Goal: Communication & Community: Answer question/provide support

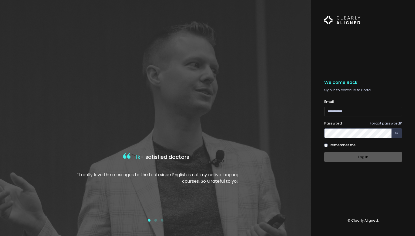
type input "**********"
click at [354, 156] on div "Log In" at bounding box center [363, 157] width 78 height 10
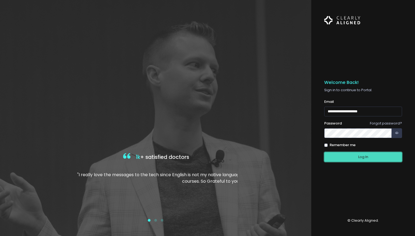
click at [354, 156] on button "Log In" at bounding box center [363, 157] width 78 height 10
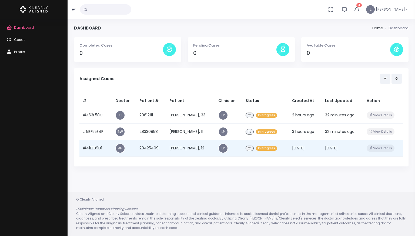
click at [203, 147] on td "[PERSON_NAME], 12" at bounding box center [190, 148] width 49 height 16
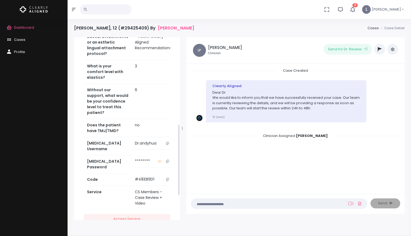
scroll to position [283, 0]
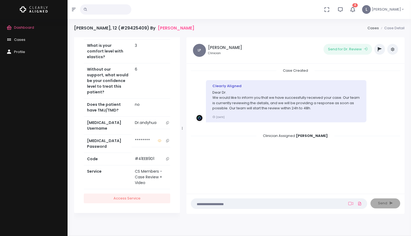
click at [166, 124] on icon "scrollable content" at bounding box center [167, 122] width 3 height 3
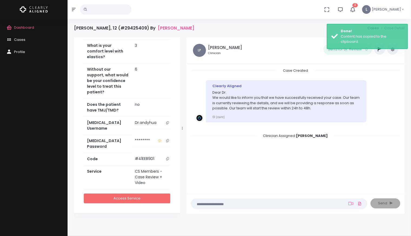
click at [138, 196] on link "Access Service" at bounding box center [127, 198] width 86 height 10
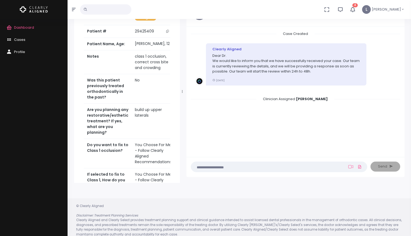
scroll to position [43, 0]
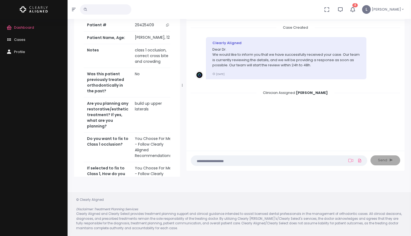
drag, startPoint x: 219, startPoint y: 160, endPoint x: 208, endPoint y: 146, distance: 18.2
click at [217, 157] on textarea at bounding box center [268, 160] width 148 height 6
type textarea "**********"
click at [348, 161] on icon at bounding box center [350, 160] width 5 height 3
click at [349, 161] on icon at bounding box center [350, 161] width 5 height 4
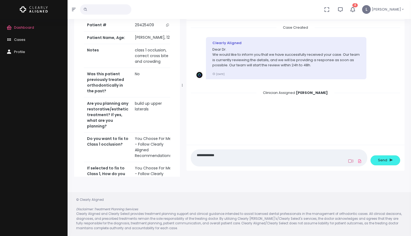
click at [351, 162] on icon at bounding box center [350, 161] width 5 height 4
click at [351, 161] on icon at bounding box center [350, 161] width 5 height 4
click at [282, 161] on textarea "**********" at bounding box center [268, 158] width 148 height 12
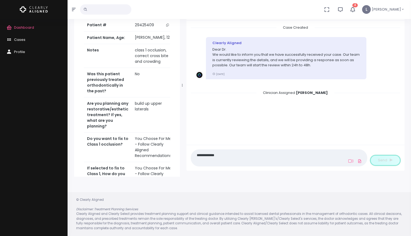
click at [376, 160] on button "Send" at bounding box center [386, 160] width 30 height 10
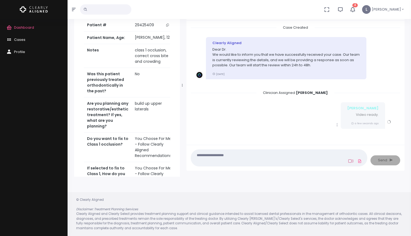
click at [351, 162] on icon at bounding box center [350, 161] width 5 height 4
click at [350, 161] on icon at bounding box center [350, 161] width 5 height 4
click at [296, 150] on nick-textarea "(Obrigatório)" at bounding box center [279, 157] width 176 height 17
